Goal: Navigation & Orientation: Understand site structure

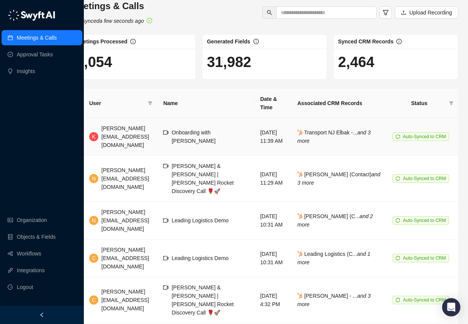
scroll to position [6, 27]
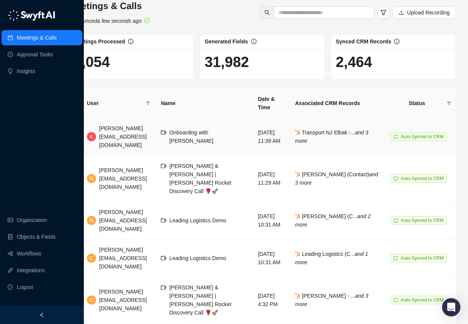
click at [197, 130] on span "Onboarding with [PERSON_NAME]" at bounding box center [191, 137] width 44 height 14
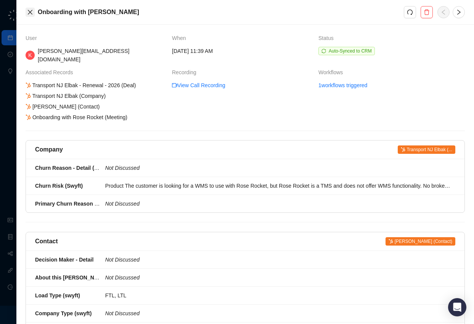
click at [28, 10] on icon "close" at bounding box center [30, 12] width 5 height 5
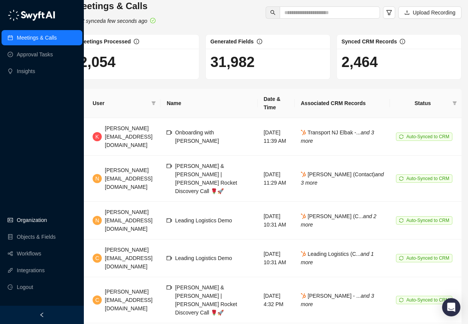
click at [37, 228] on link "Organization" at bounding box center [32, 220] width 30 height 15
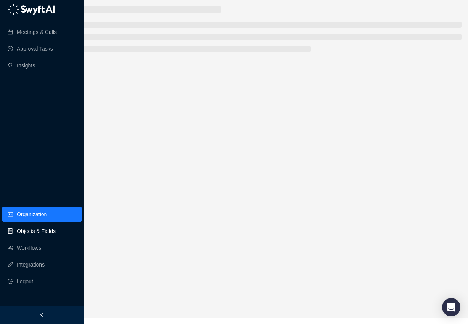
scroll to position [6, 22]
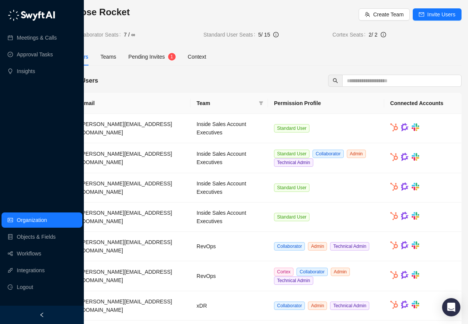
click at [236, 64] on div "Users Teams Pending Invites 1 Context" at bounding box center [267, 57] width 387 height 18
click at [249, 68] on div "Rose Rocket Create Team Invite Users Collaborator Seats 7 / ∞ Standard User Sea…" at bounding box center [267, 216] width 387 height 421
click at [186, 76] on div "19 Users" at bounding box center [267, 81] width 387 height 12
click at [18, 278] on link "Integrations" at bounding box center [31, 270] width 28 height 15
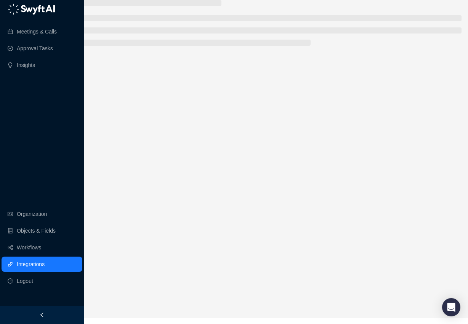
scroll to position [6, 22]
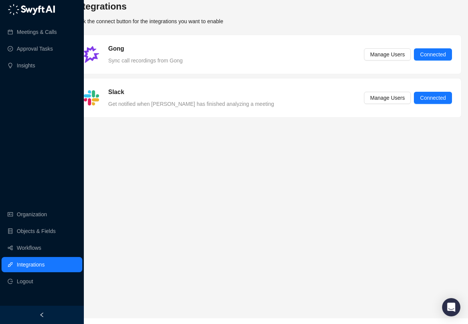
click at [225, 237] on main "Integrations Click the connect button for the integrations you want to enable G…" at bounding box center [267, 156] width 387 height 312
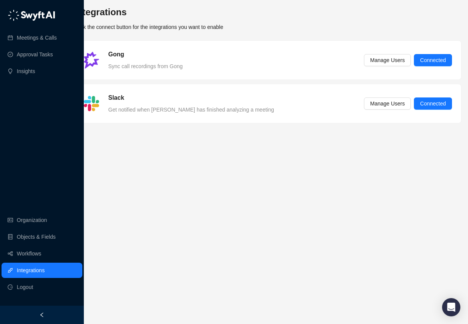
click at [45, 275] on link "Integrations" at bounding box center [31, 270] width 28 height 15
click at [130, 126] on div "Gong Sync call recordings from Gong Manage Users Connected Slack Get notified w…" at bounding box center [267, 83] width 387 height 87
click at [118, 54] on h5 "Gong" at bounding box center [116, 54] width 16 height 9
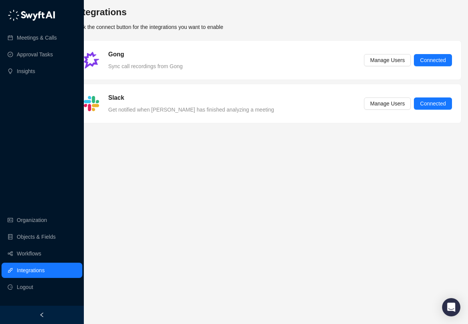
click at [181, 67] on span "Sync call recordings from Gong" at bounding box center [145, 66] width 74 height 6
click at [197, 169] on main "Integrations Click the connect button for the integrations you want to enable G…" at bounding box center [267, 162] width 387 height 312
click at [41, 259] on link "Workflows" at bounding box center [29, 253] width 24 height 15
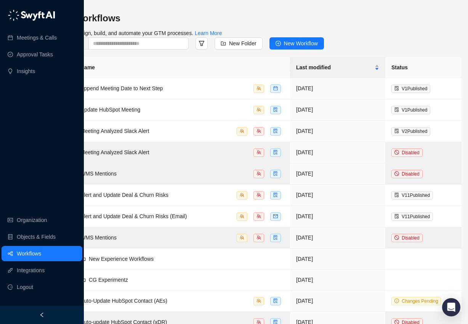
click at [45, 318] on div at bounding box center [42, 315] width 84 height 18
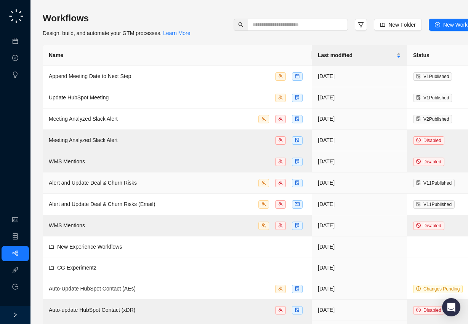
scroll to position [64, 0]
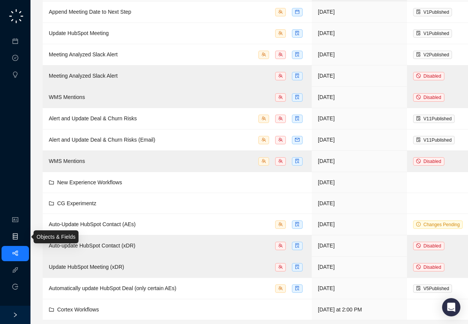
click at [22, 236] on link "Objects & Fields" at bounding box center [41, 237] width 39 height 6
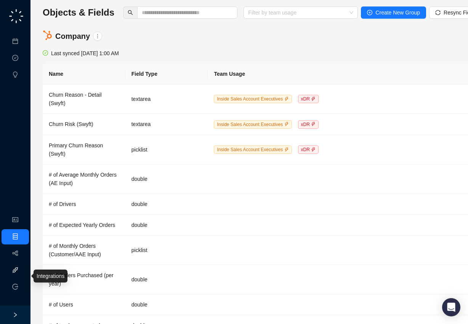
click at [22, 274] on link "Integrations" at bounding box center [36, 270] width 28 height 6
